Goal: Task Accomplishment & Management: Use online tool/utility

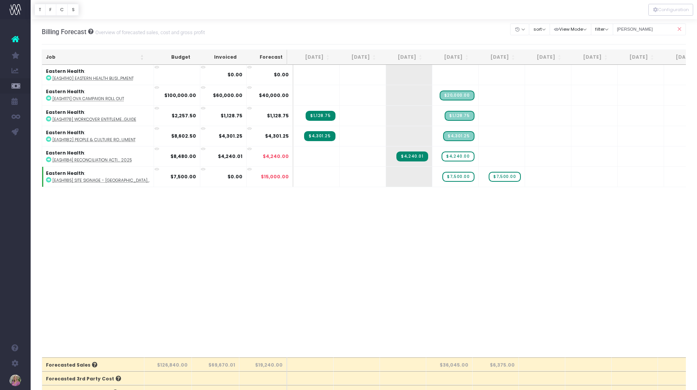
scroll to position [1, 0]
click at [678, 28] on icon at bounding box center [679, 29] width 13 height 16
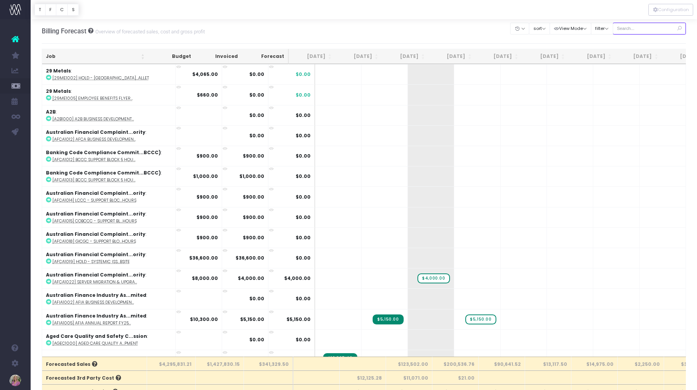
click at [640, 31] on input "text" at bounding box center [650, 29] width 74 height 12
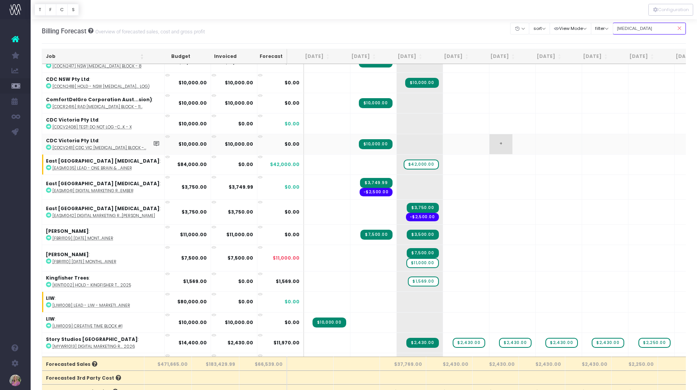
scroll to position [82, 0]
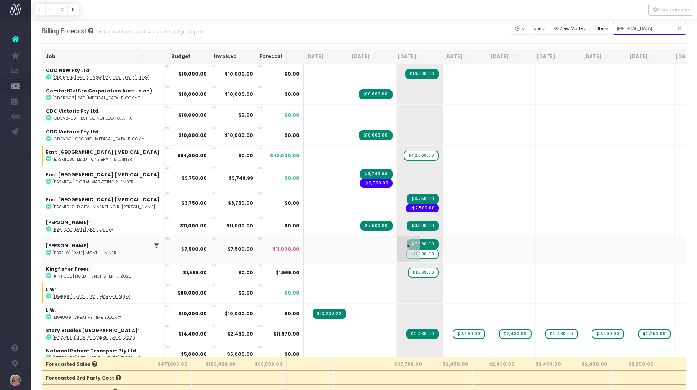
type input "retainer"
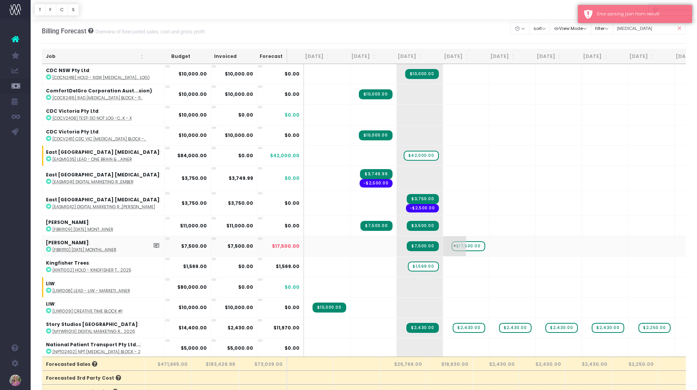
click at [452, 247] on span "$17,500.00" at bounding box center [469, 246] width 34 height 10
click at [452, 244] on span "$17,500.00" at bounding box center [469, 246] width 34 height 10
click at [449, 246] on span "+" at bounding box center [454, 246] width 23 height 20
click at [453, 246] on span "$17,500.00" at bounding box center [469, 246] width 34 height 10
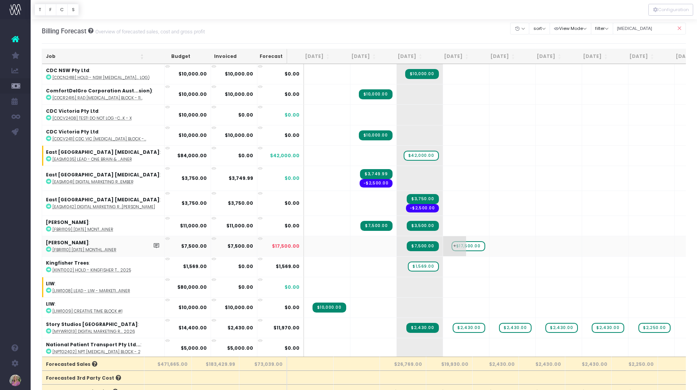
click at [453, 246] on span "$17,500.00" at bounding box center [469, 246] width 34 height 10
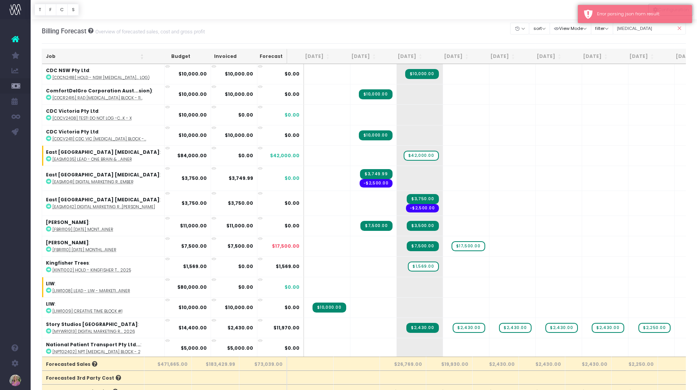
click at [680, 28] on icon at bounding box center [679, 29] width 13 height 16
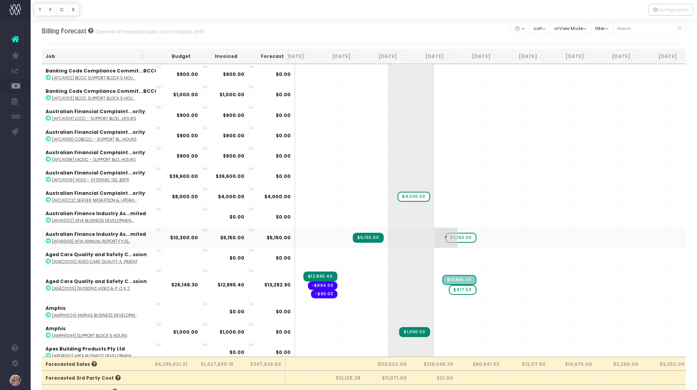
scroll to position [0, 0]
drag, startPoint x: 392, startPoint y: 196, endPoint x: 422, endPoint y: 196, distance: 30.3
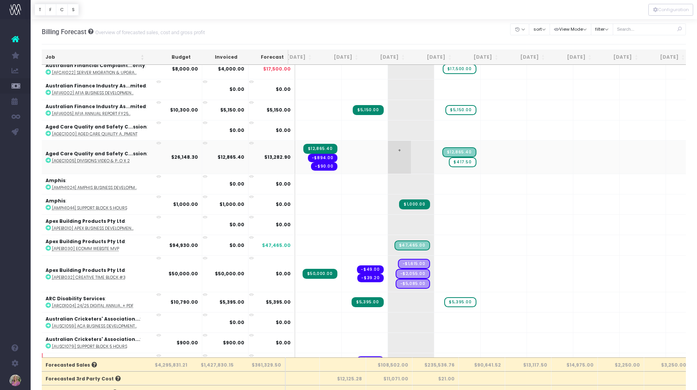
scroll to position [235, 20]
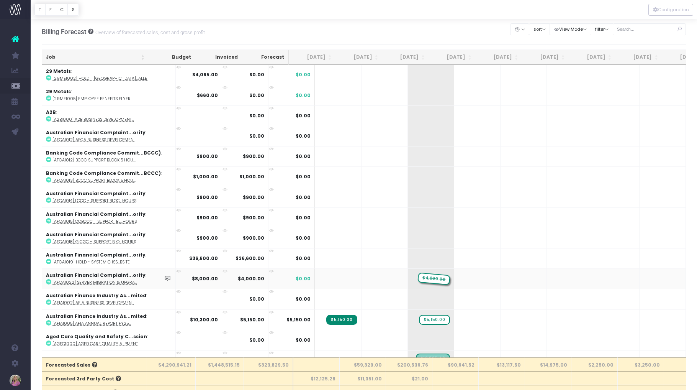
drag, startPoint x: 370, startPoint y: 279, endPoint x: 400, endPoint y: 278, distance: 30.7
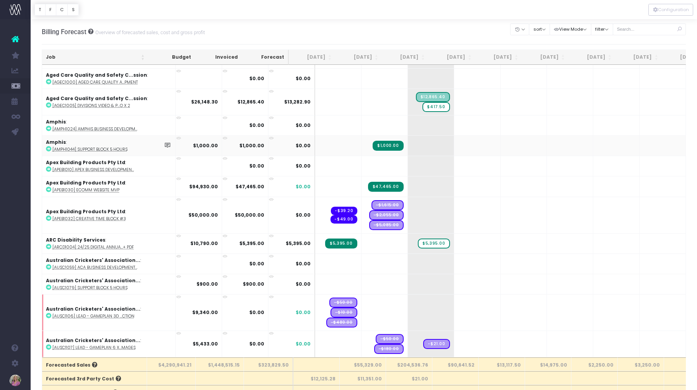
scroll to position [262, 0]
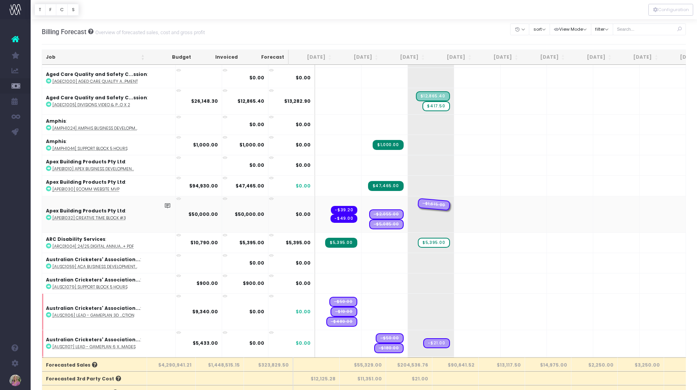
drag, startPoint x: 367, startPoint y: 203, endPoint x: 398, endPoint y: 204, distance: 30.3
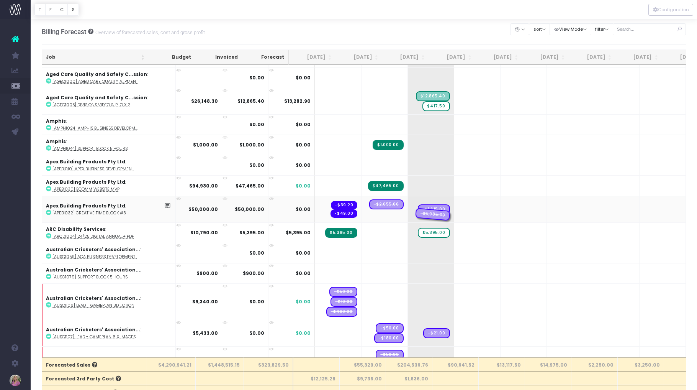
drag, startPoint x: 370, startPoint y: 214, endPoint x: 403, endPoint y: 214, distance: 32.2
drag, startPoint x: 366, startPoint y: 208, endPoint x: 399, endPoint y: 207, distance: 33.3
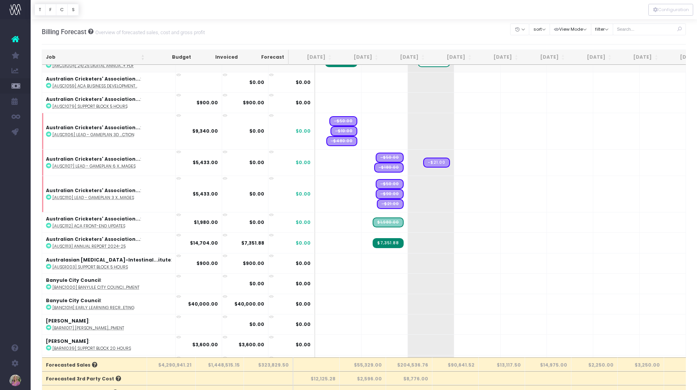
scroll to position [447, 0]
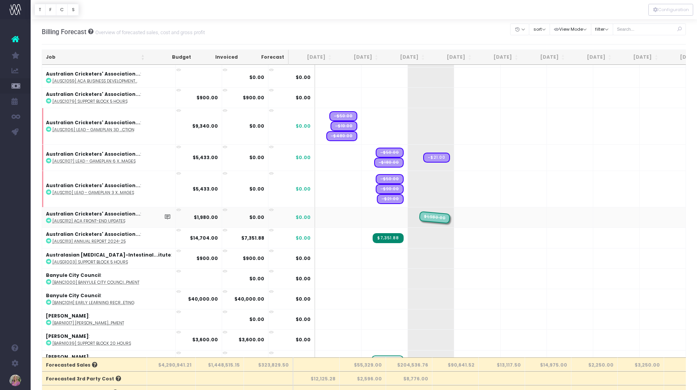
drag, startPoint x: 368, startPoint y: 217, endPoint x: 400, endPoint y: 217, distance: 31.4
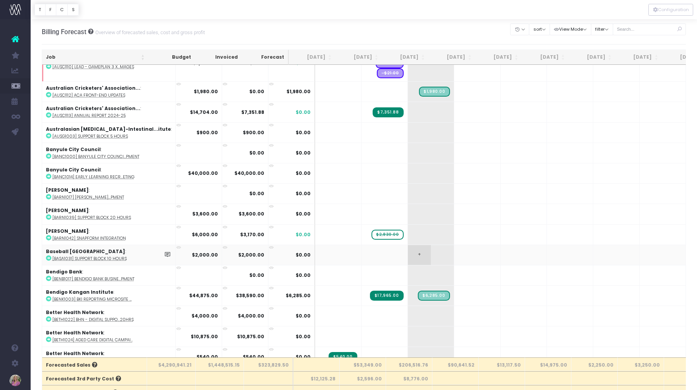
scroll to position [577, 0]
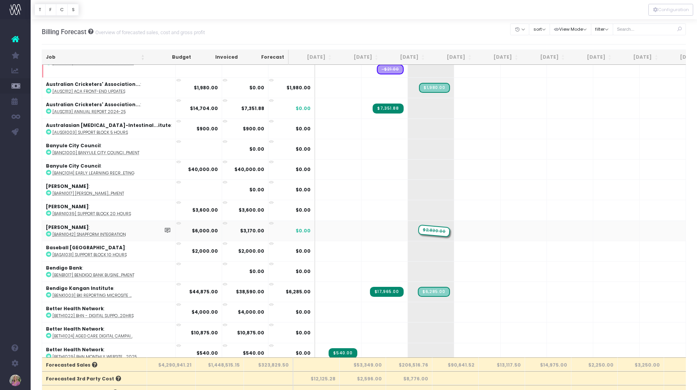
drag, startPoint x: 365, startPoint y: 231, endPoint x: 389, endPoint y: 231, distance: 23.8
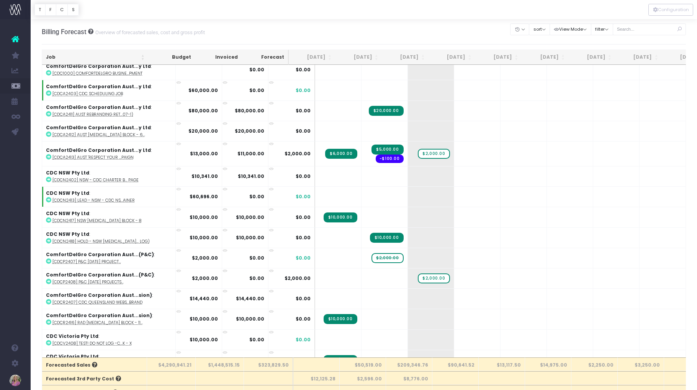
scroll to position [1263, 0]
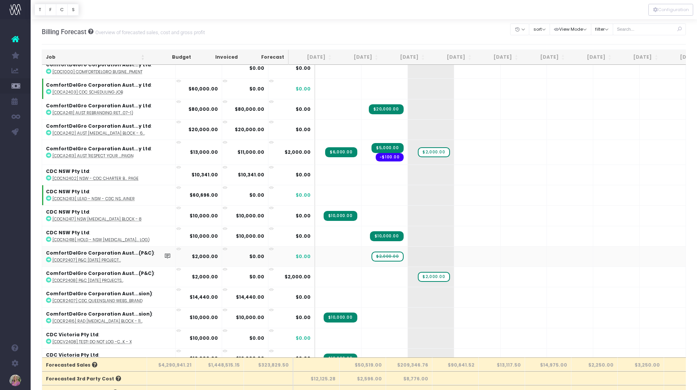
click at [372, 254] on span "$2,000.00" at bounding box center [388, 256] width 32 height 10
click at [418, 255] on span "$2,000.00" at bounding box center [434, 256] width 32 height 10
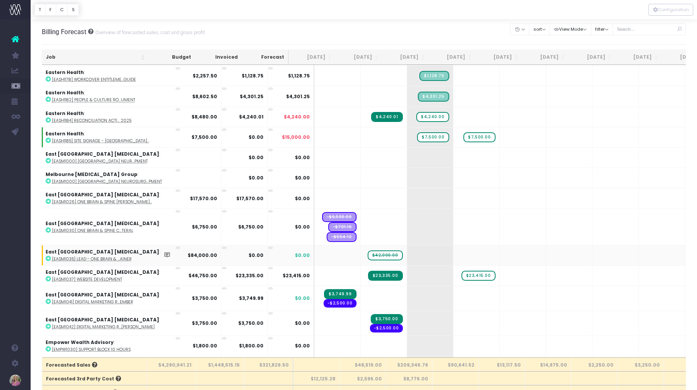
scroll to position [0, 1]
drag, startPoint x: 366, startPoint y: 256, endPoint x: 392, endPoint y: 255, distance: 26.1
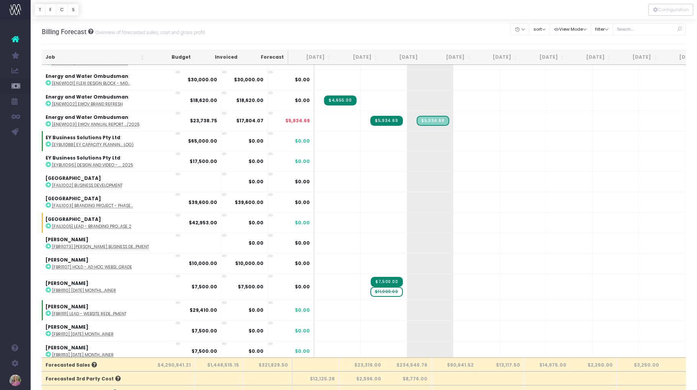
scroll to position [2243, 1]
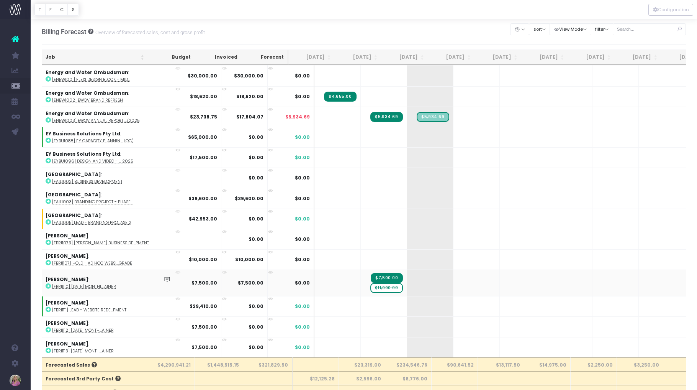
click at [370, 288] on span "$11,000.00" at bounding box center [386, 288] width 33 height 10
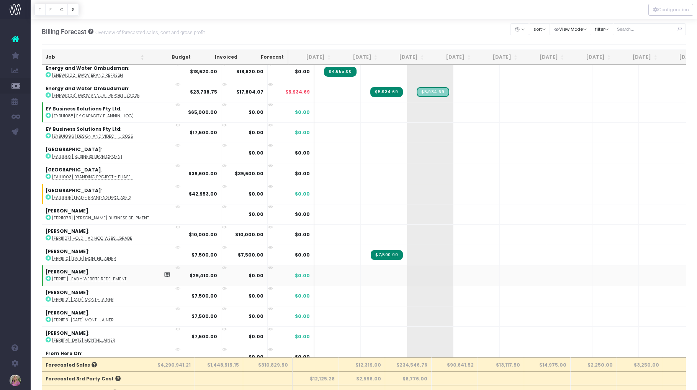
scroll to position [2267, 1]
click at [453, 293] on span "+" at bounding box center [464, 296] width 23 height 20
click at [500, 314] on span "+" at bounding box center [511, 316] width 23 height 20
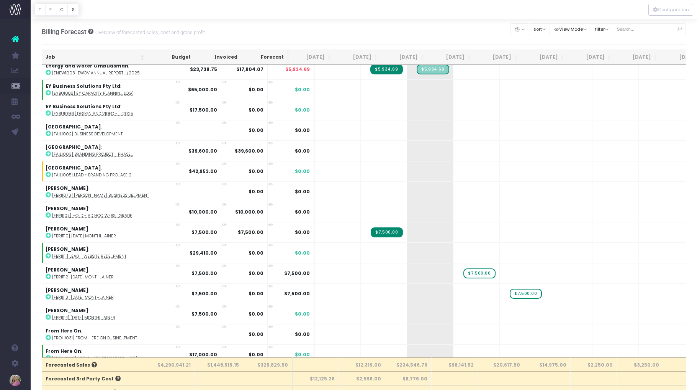
scroll to position [2297, 1]
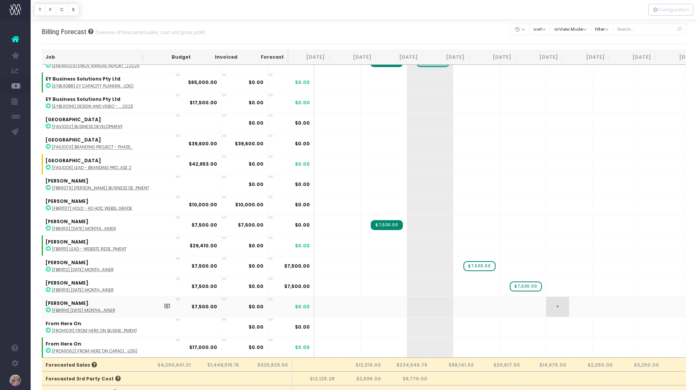
click at [546, 308] on span "+" at bounding box center [557, 306] width 23 height 20
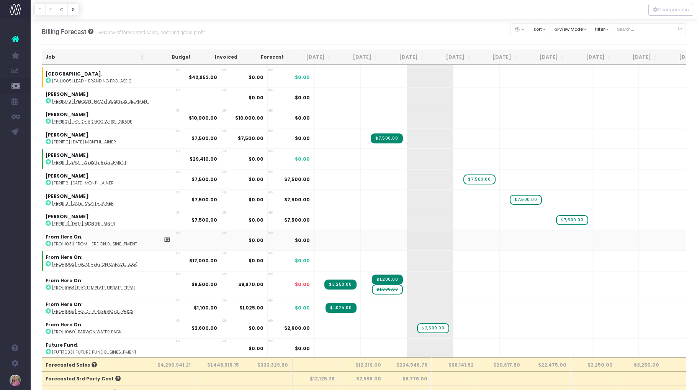
scroll to position [2388, 1]
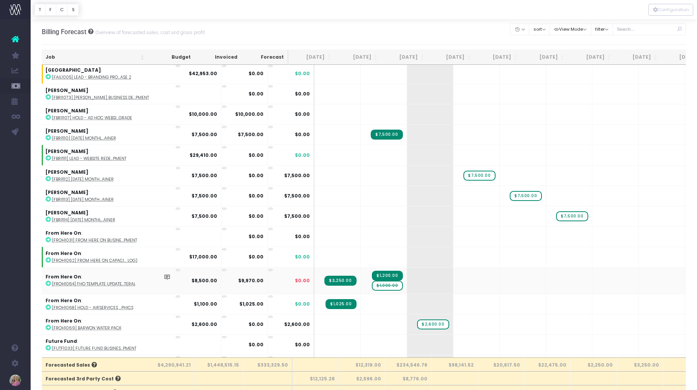
click at [372, 286] on span "$1,000.00" at bounding box center [387, 285] width 31 height 10
click at [372, 286] on span "$1,000.00" at bounding box center [387, 285] width 31 height 13
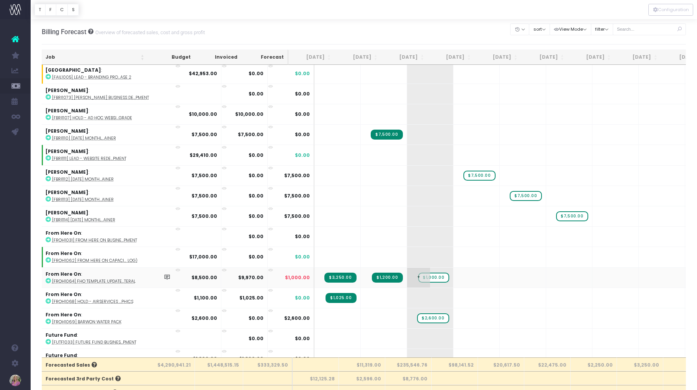
click at [418, 275] on span "$1,000.00" at bounding box center [433, 277] width 31 height 10
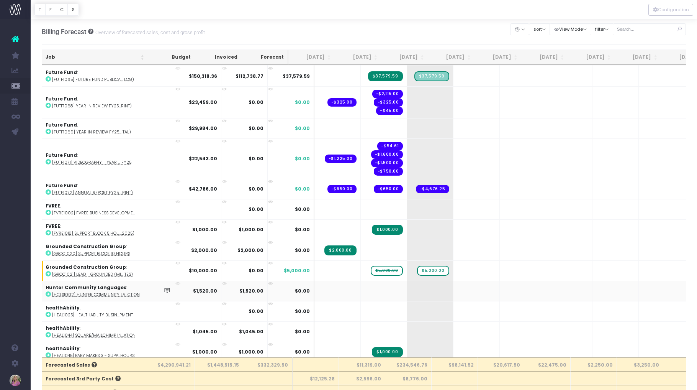
scroll to position [2692, 1]
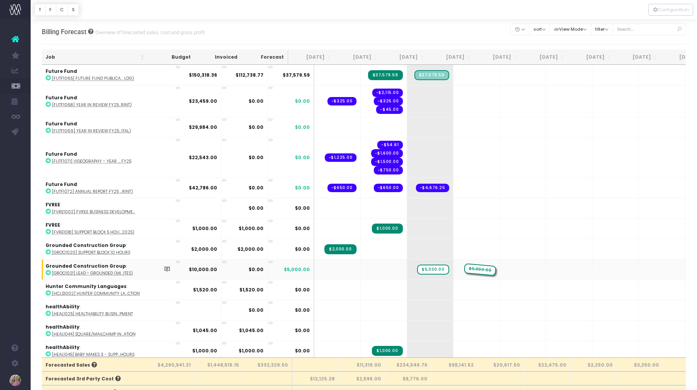
drag, startPoint x: 367, startPoint y: 270, endPoint x: 447, endPoint y: 270, distance: 79.3
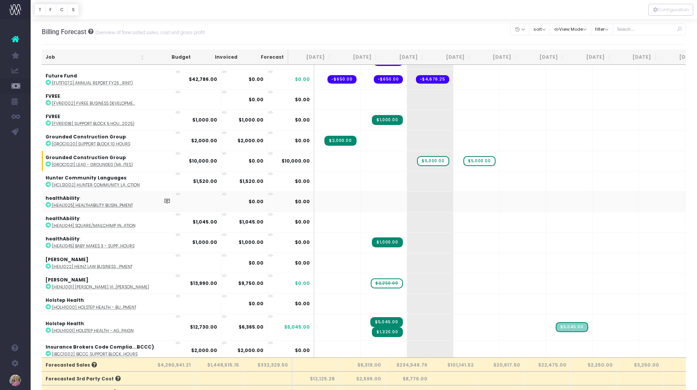
scroll to position [2801, 1]
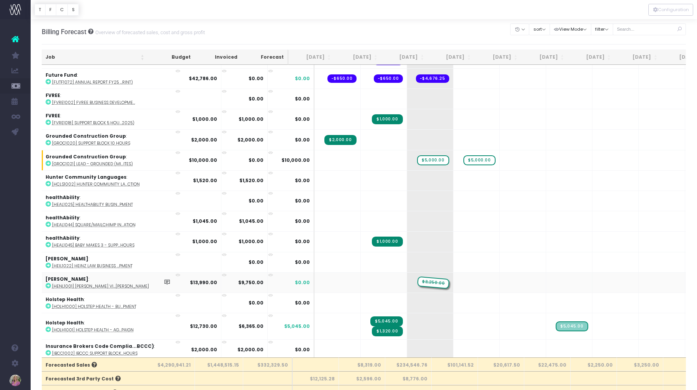
drag, startPoint x: 366, startPoint y: 283, endPoint x: 394, endPoint y: 282, distance: 28.0
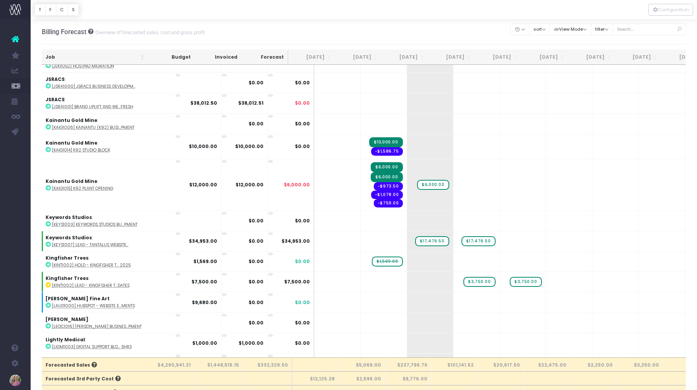
scroll to position [3301, 1]
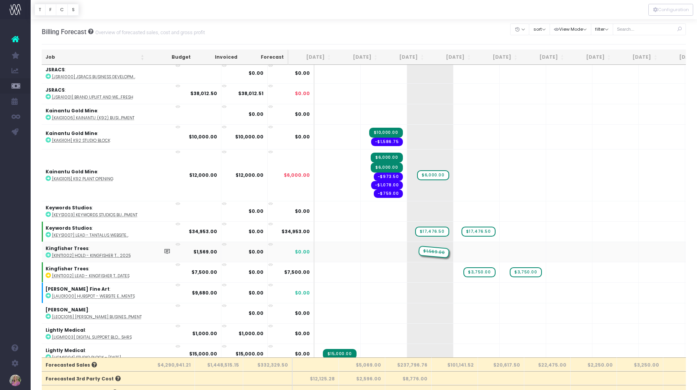
drag, startPoint x: 364, startPoint y: 252, endPoint x: 394, endPoint y: 252, distance: 29.5
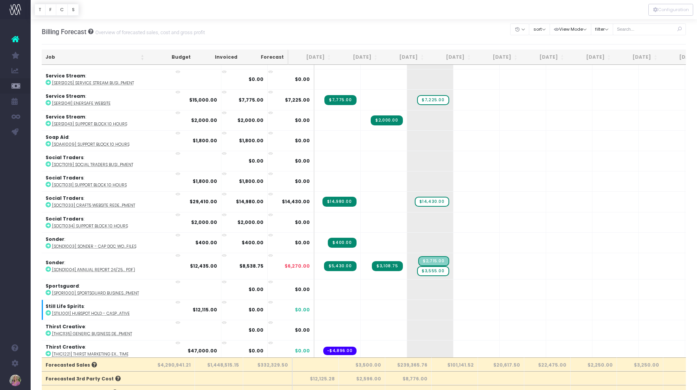
scroll to position [4672, 1]
click at [417, 269] on span "$3,555.00" at bounding box center [433, 270] width 32 height 10
click at [409, 270] on div at bounding box center [348, 195] width 697 height 390
click at [417, 269] on span "$3,555.00" at bounding box center [433, 270] width 32 height 10
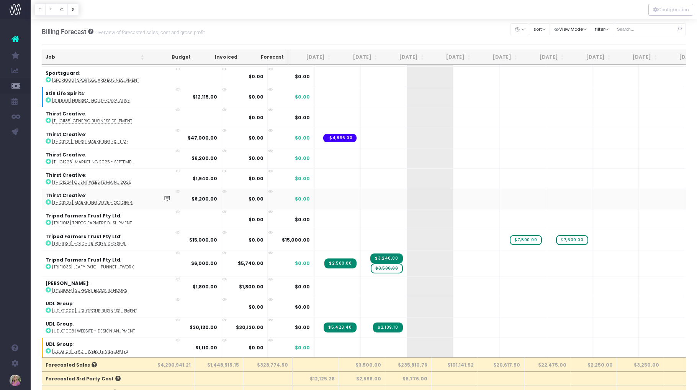
scroll to position [4880, 1]
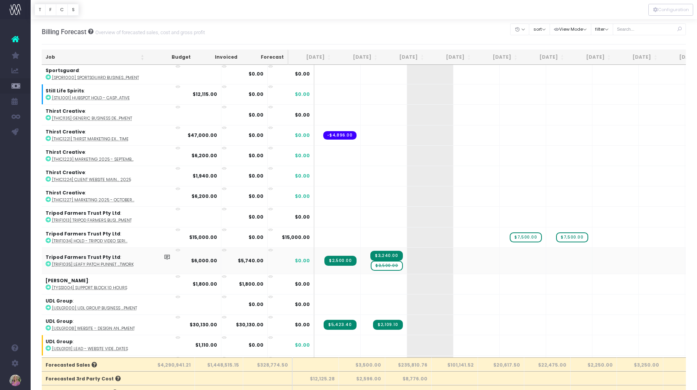
click at [371, 266] on span "$3,500.00" at bounding box center [387, 265] width 32 height 10
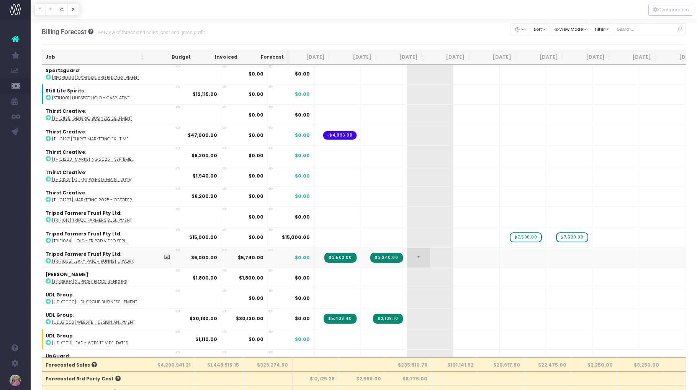
click at [407, 256] on span "+" at bounding box center [418, 257] width 23 height 20
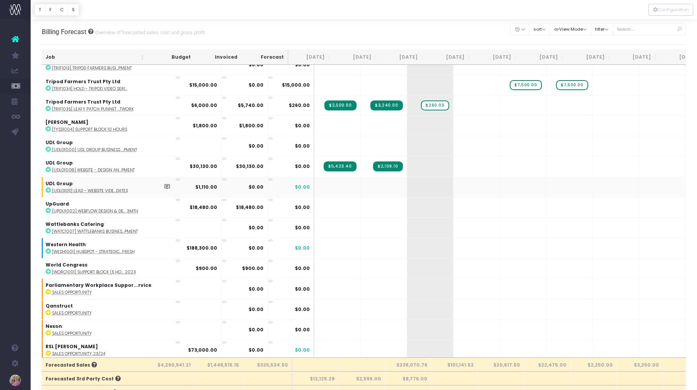
scroll to position [5043, 1]
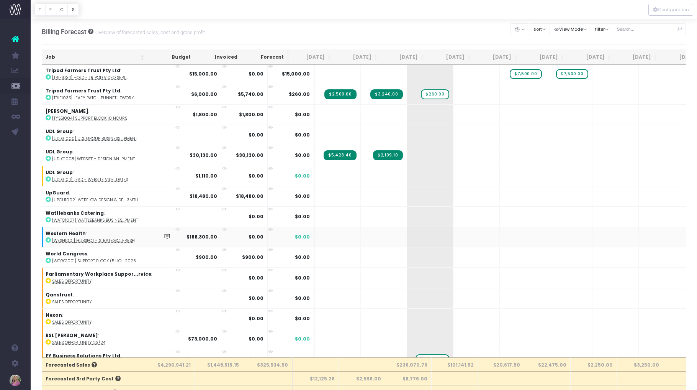
click at [49, 238] on icon at bounding box center [48, 239] width 5 height 5
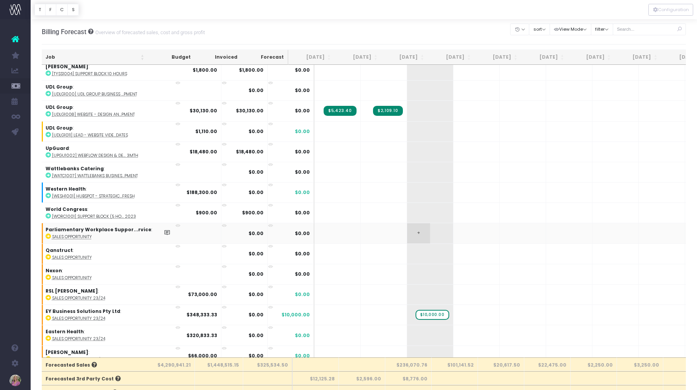
scroll to position [5116, 1]
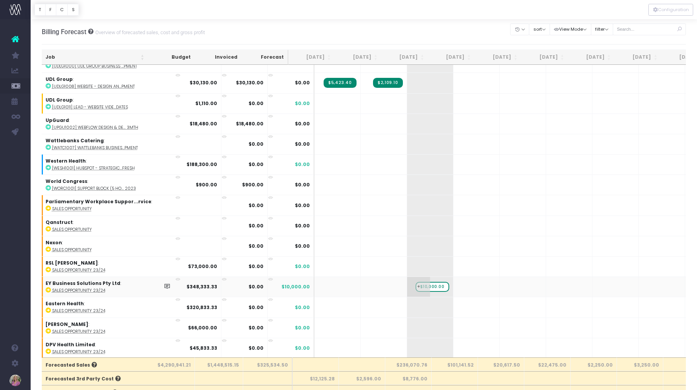
click at [416, 286] on span "$10,000.00" at bounding box center [433, 287] width 34 height 10
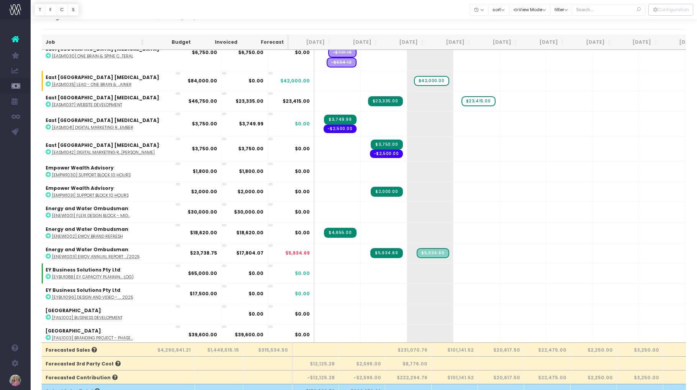
scroll to position [2096, 1]
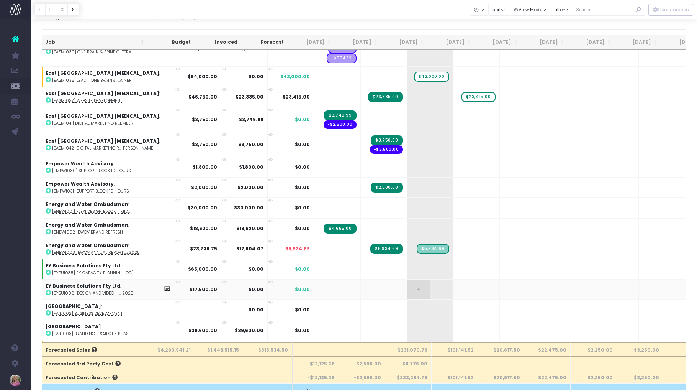
click at [407, 288] on span "+" at bounding box center [418, 289] width 23 height 20
click at [61, 98] on span "Email Management Report" at bounding box center [57, 101] width 31 height 20
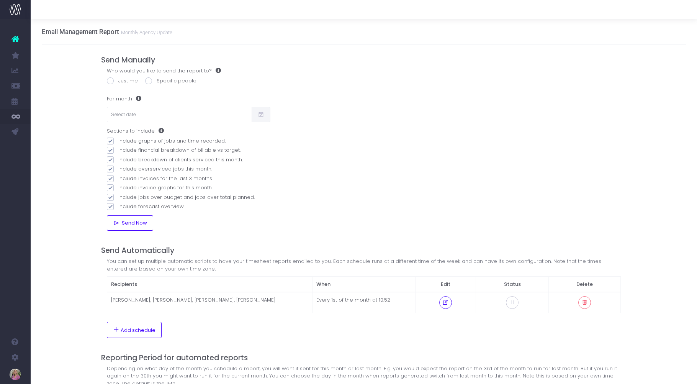
click at [111, 80] on span at bounding box center [110, 80] width 7 height 7
click at [118, 80] on input "Just me" at bounding box center [120, 79] width 5 height 5
radio input "true"
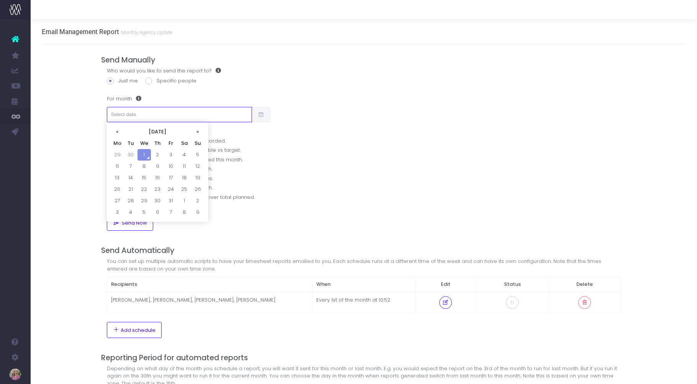
click at [125, 117] on input "text" at bounding box center [180, 114] width 146 height 15
click at [128, 153] on td "30" at bounding box center [130, 154] width 13 height 11
type input "30/09/2025"
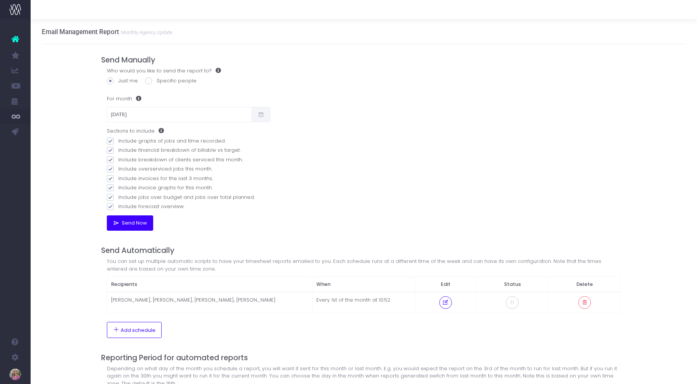
click at [123, 220] on span "Send Now" at bounding box center [133, 223] width 28 height 6
